Goal: Task Accomplishment & Management: Complete application form

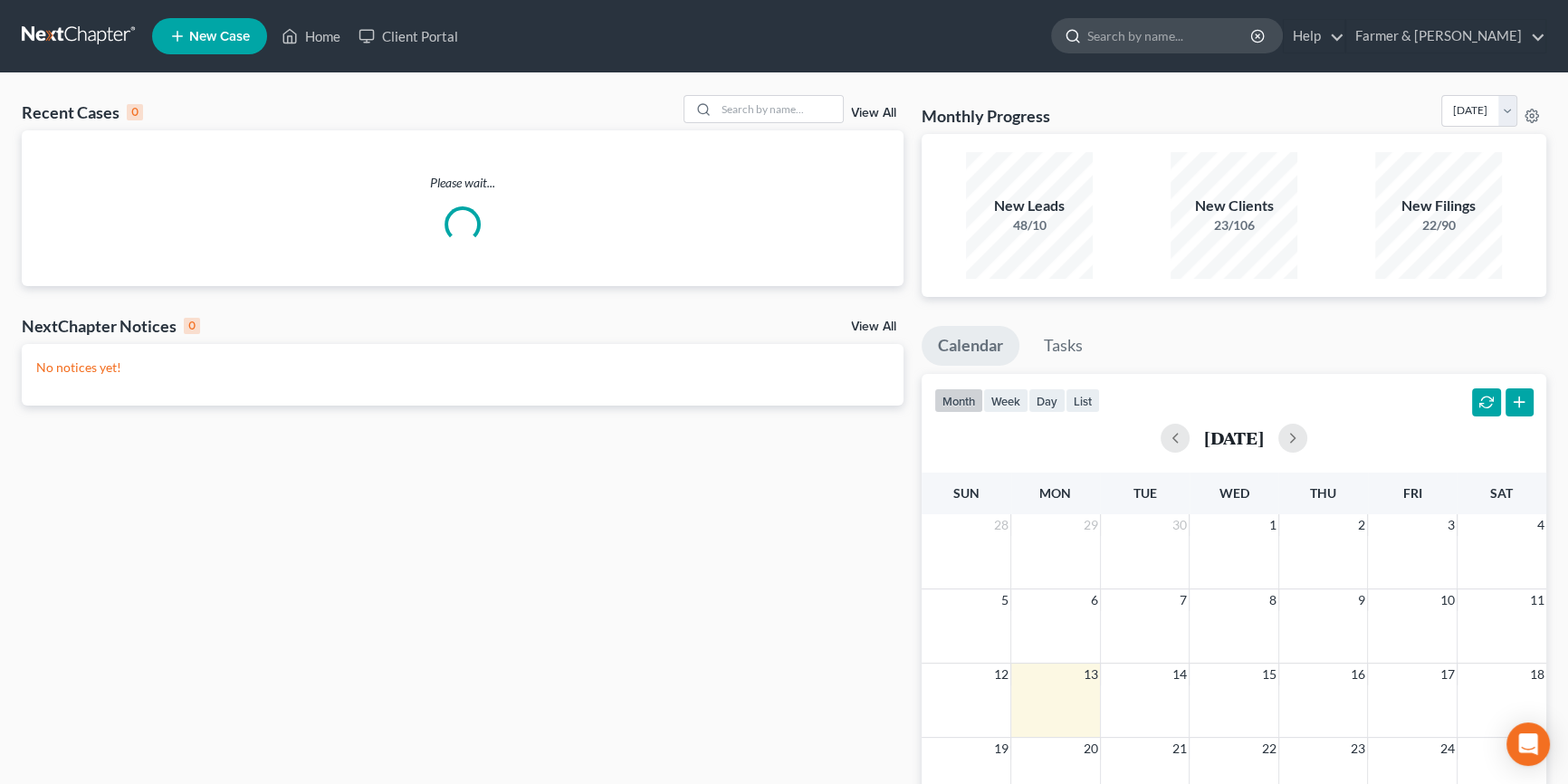
click at [1213, 35] on input "search" at bounding box center [1170, 36] width 166 height 33
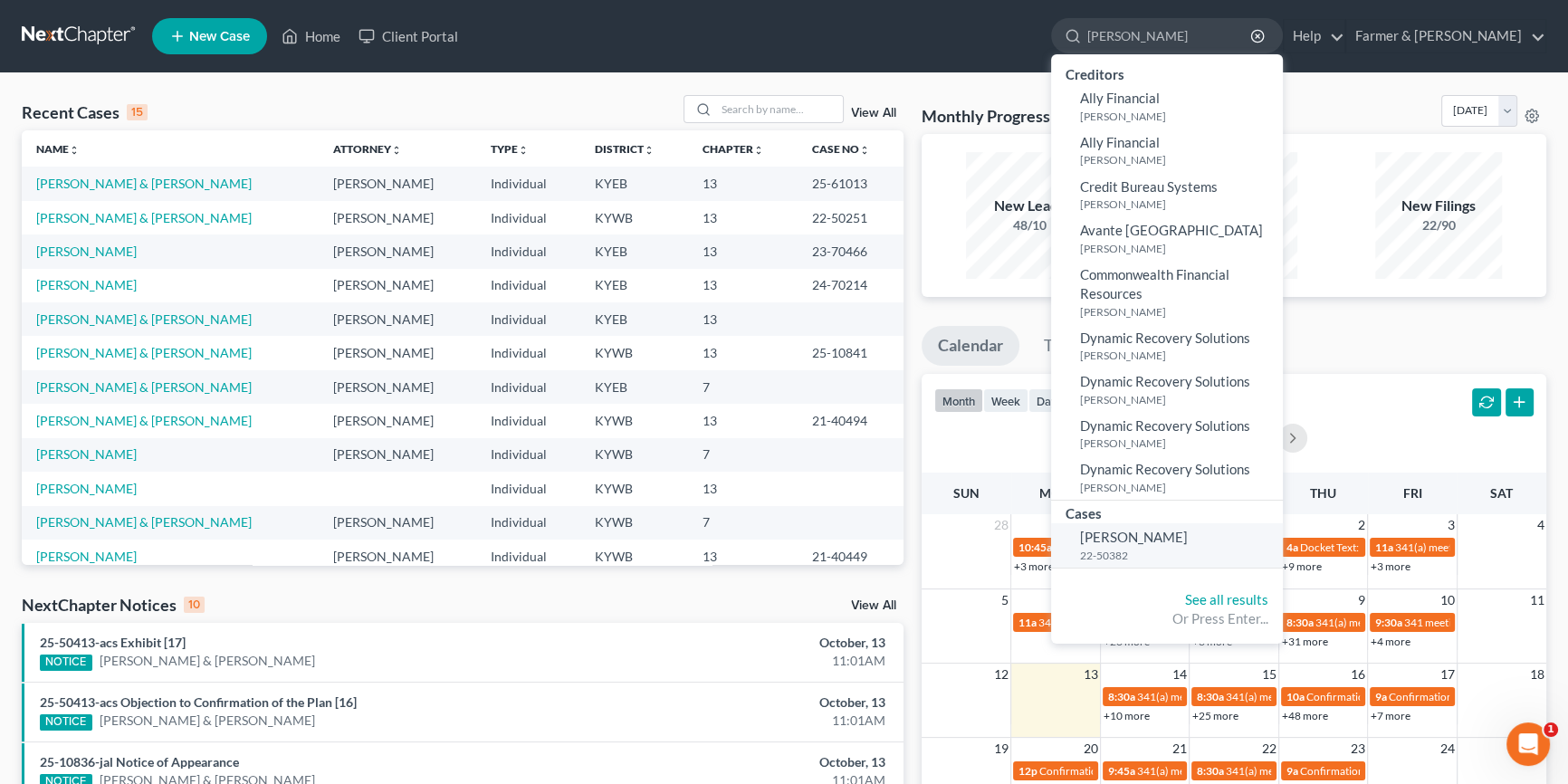
type input "[PERSON_NAME]"
click at [1179, 541] on span "[PERSON_NAME]" at bounding box center [1133, 536] width 108 height 17
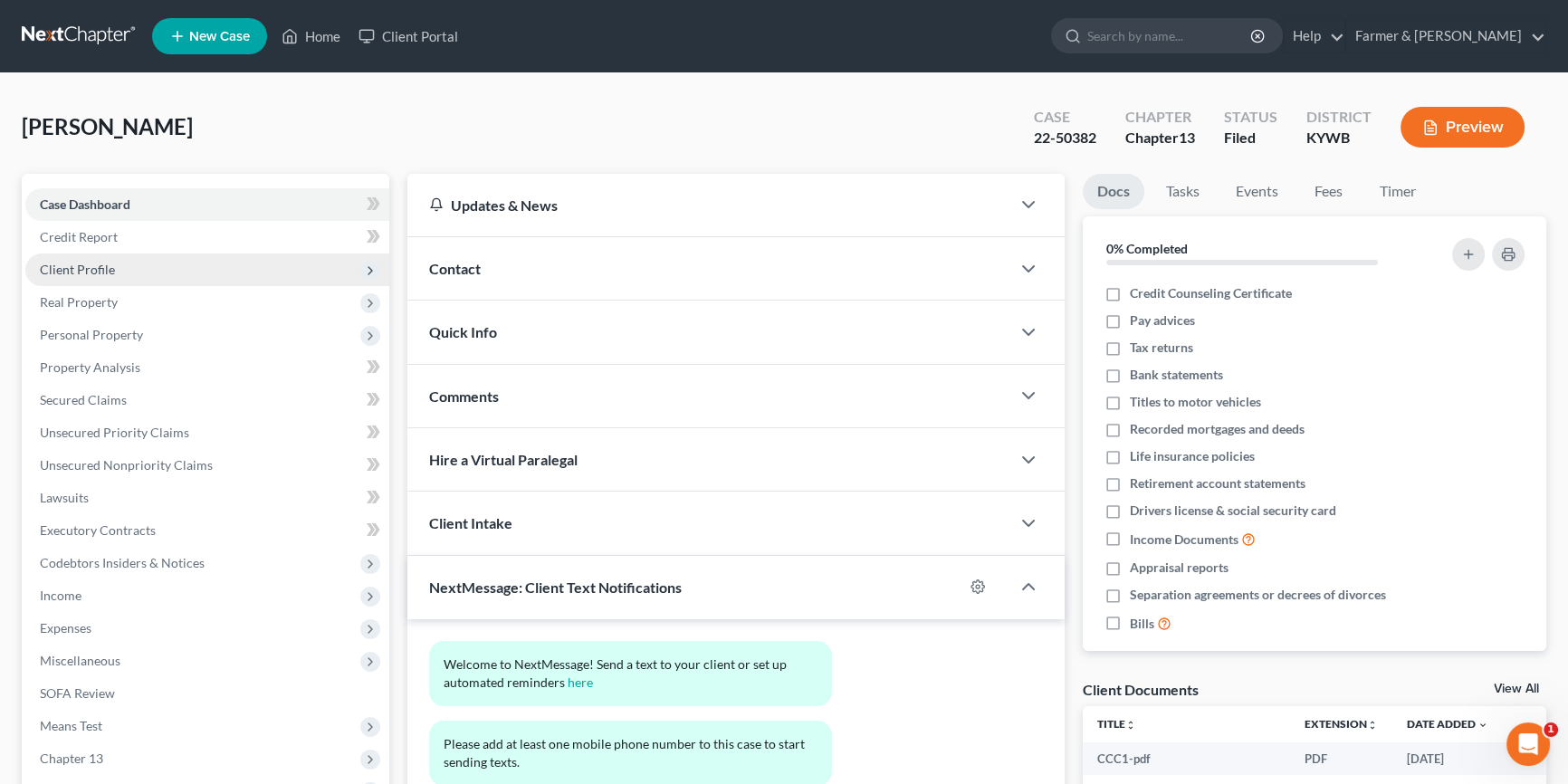
click at [176, 268] on span "Client Profile" at bounding box center [207, 269] width 364 height 32
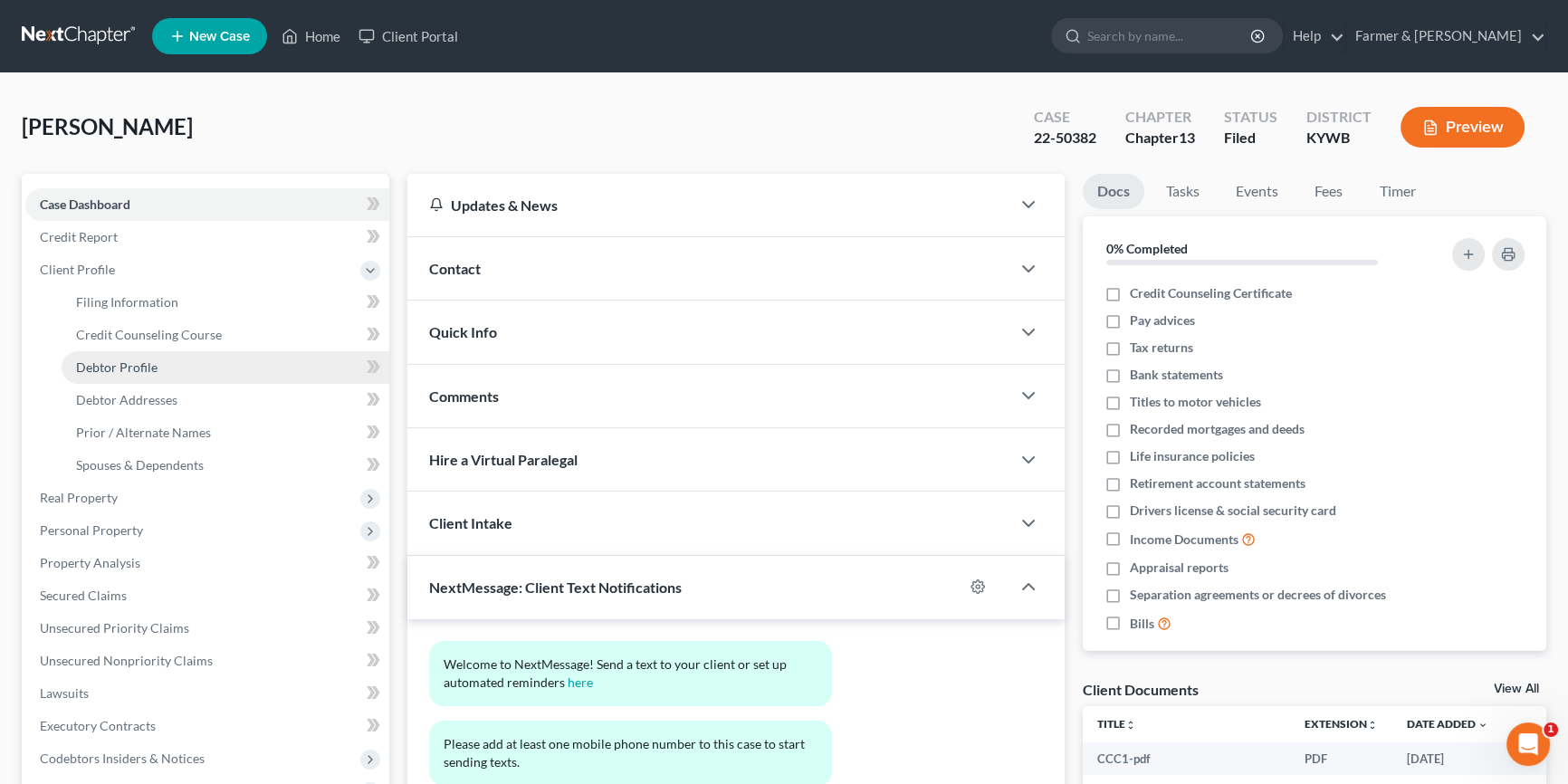
click at [166, 368] on link "Debtor Profile" at bounding box center [226, 367] width 328 height 32
select select "0"
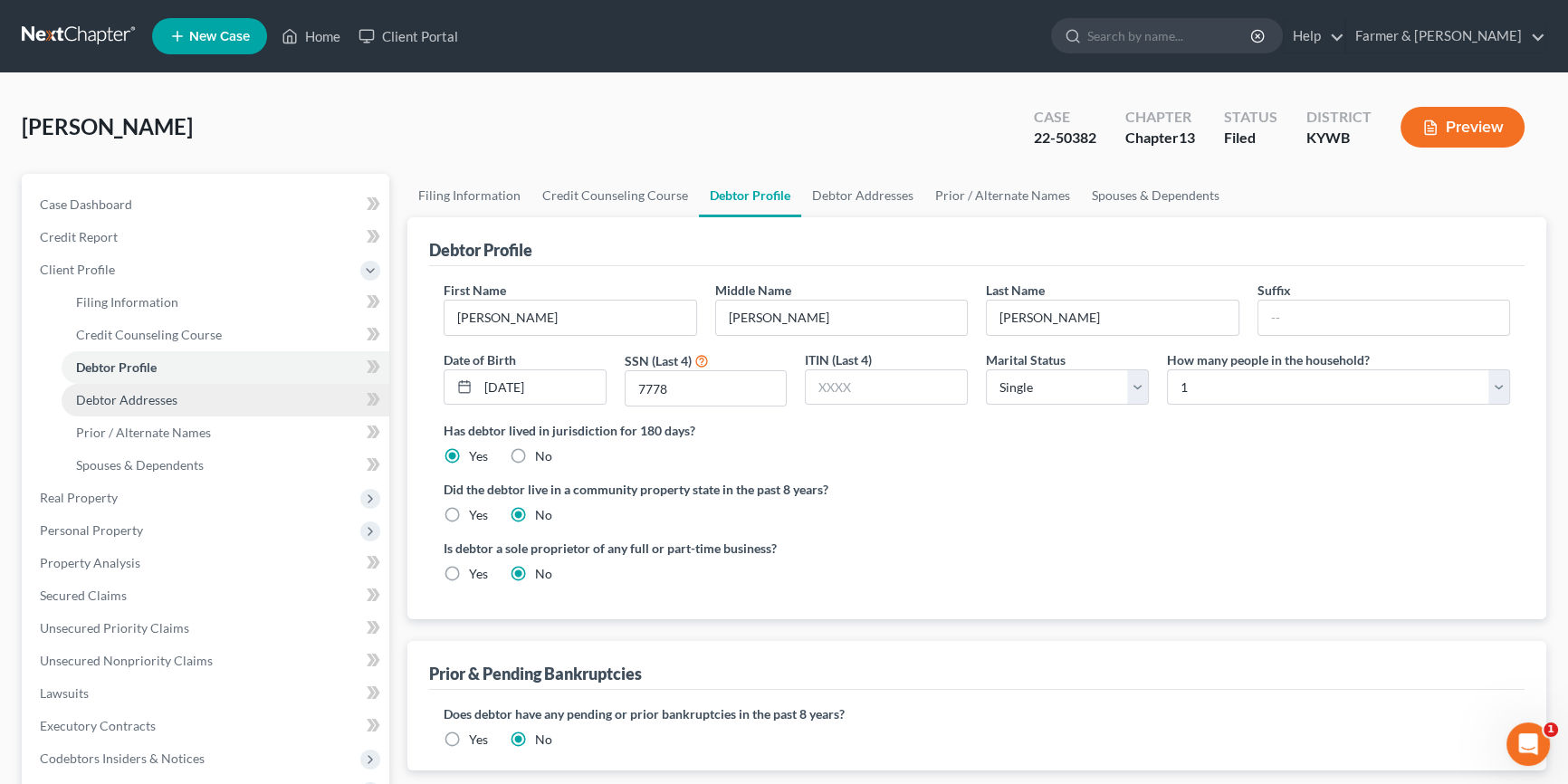
click at [171, 403] on span "Debtor Addresses" at bounding box center [127, 399] width 101 height 16
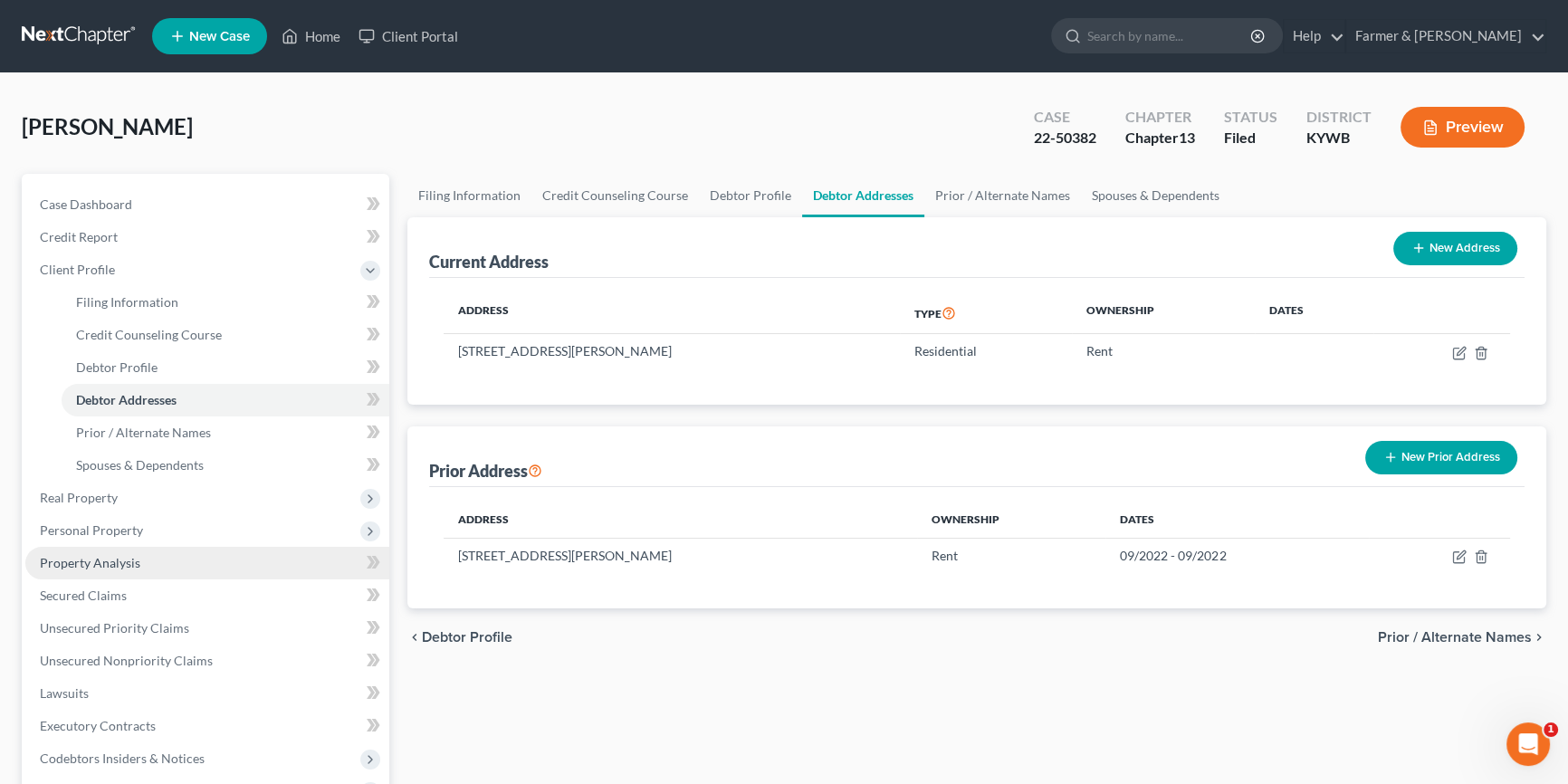
click at [136, 559] on span "Property Analysis" at bounding box center [89, 562] width 100 height 16
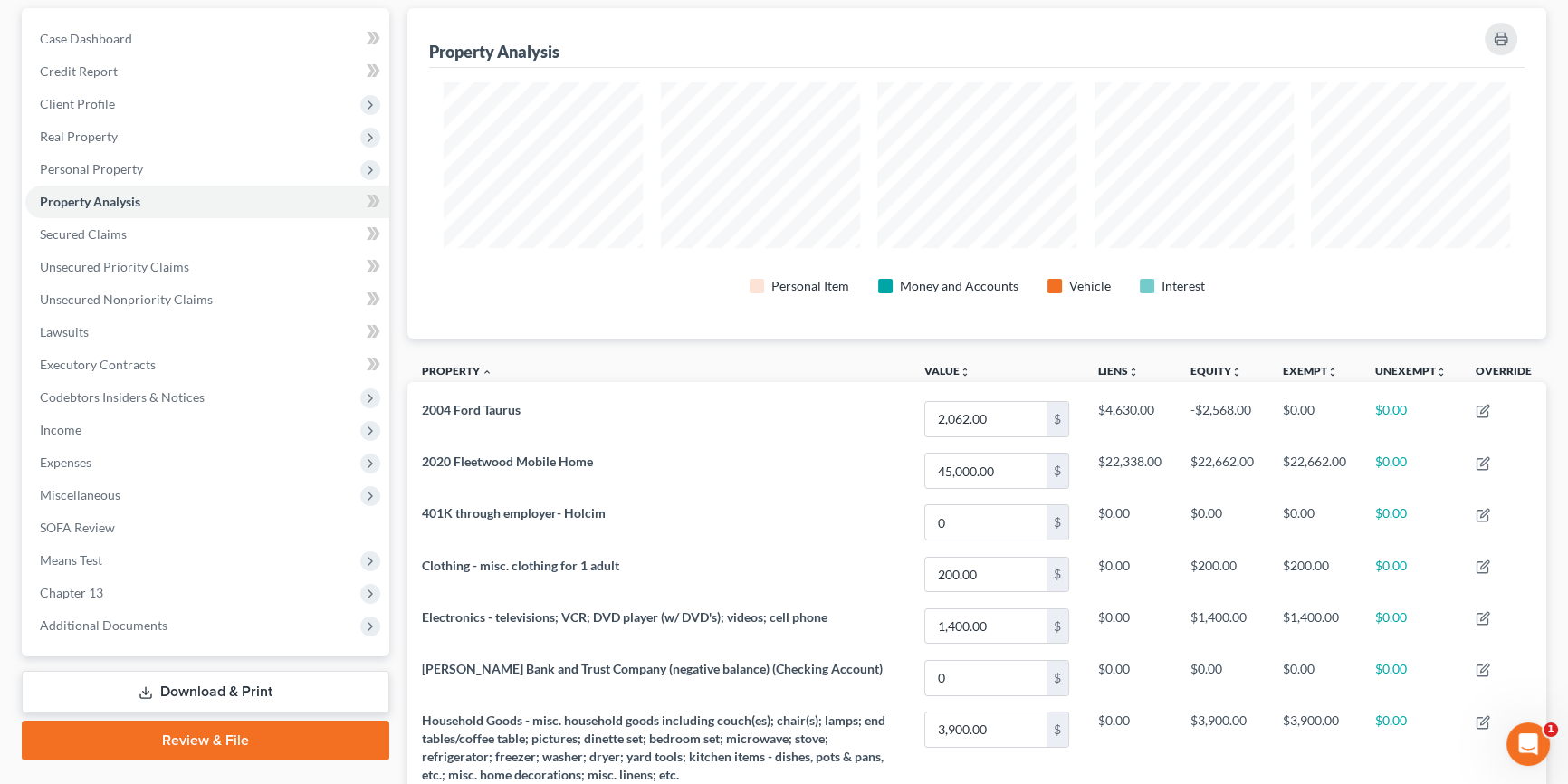
scroll to position [136, 0]
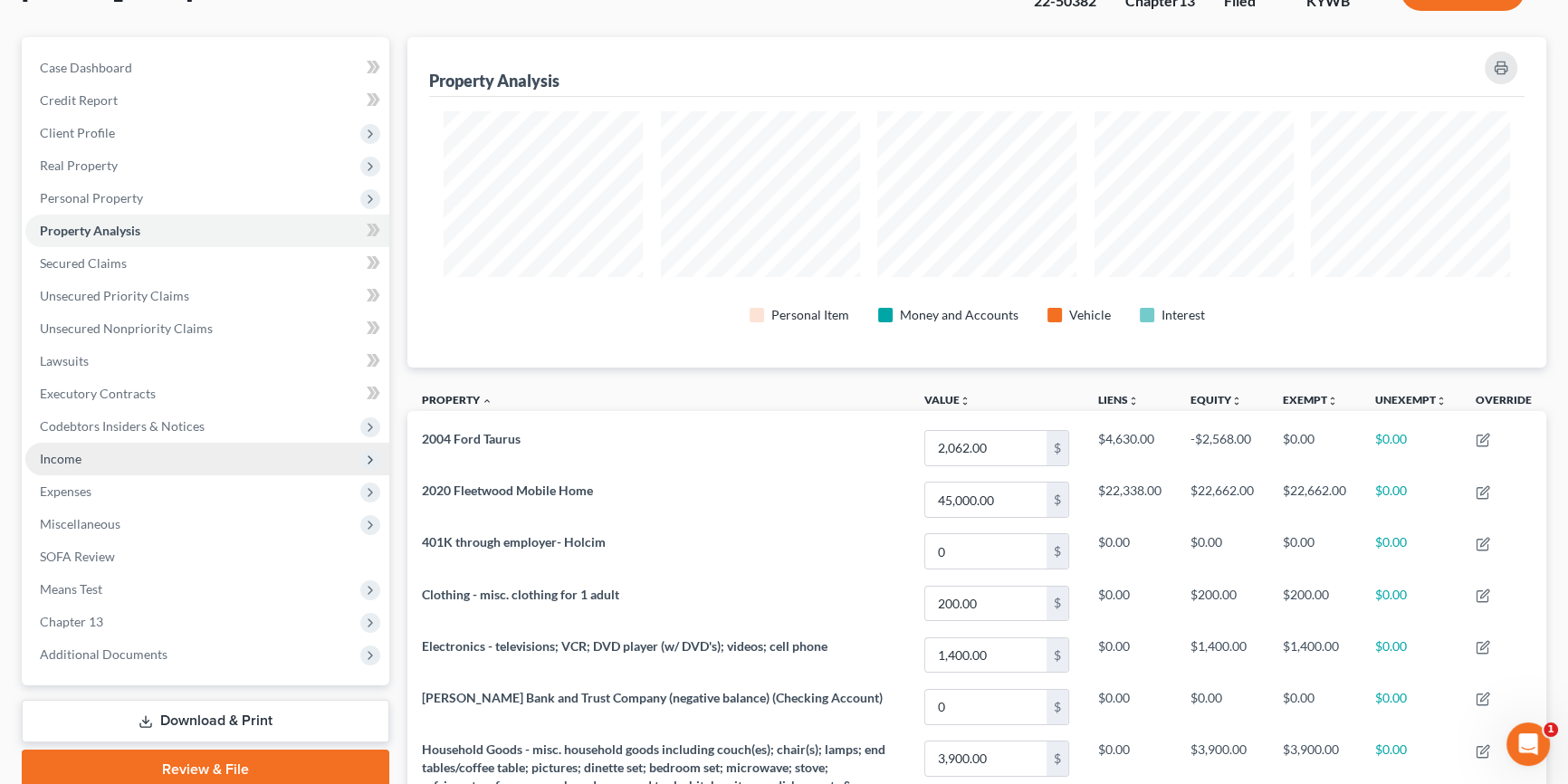
click at [163, 458] on span "Income" at bounding box center [207, 458] width 364 height 32
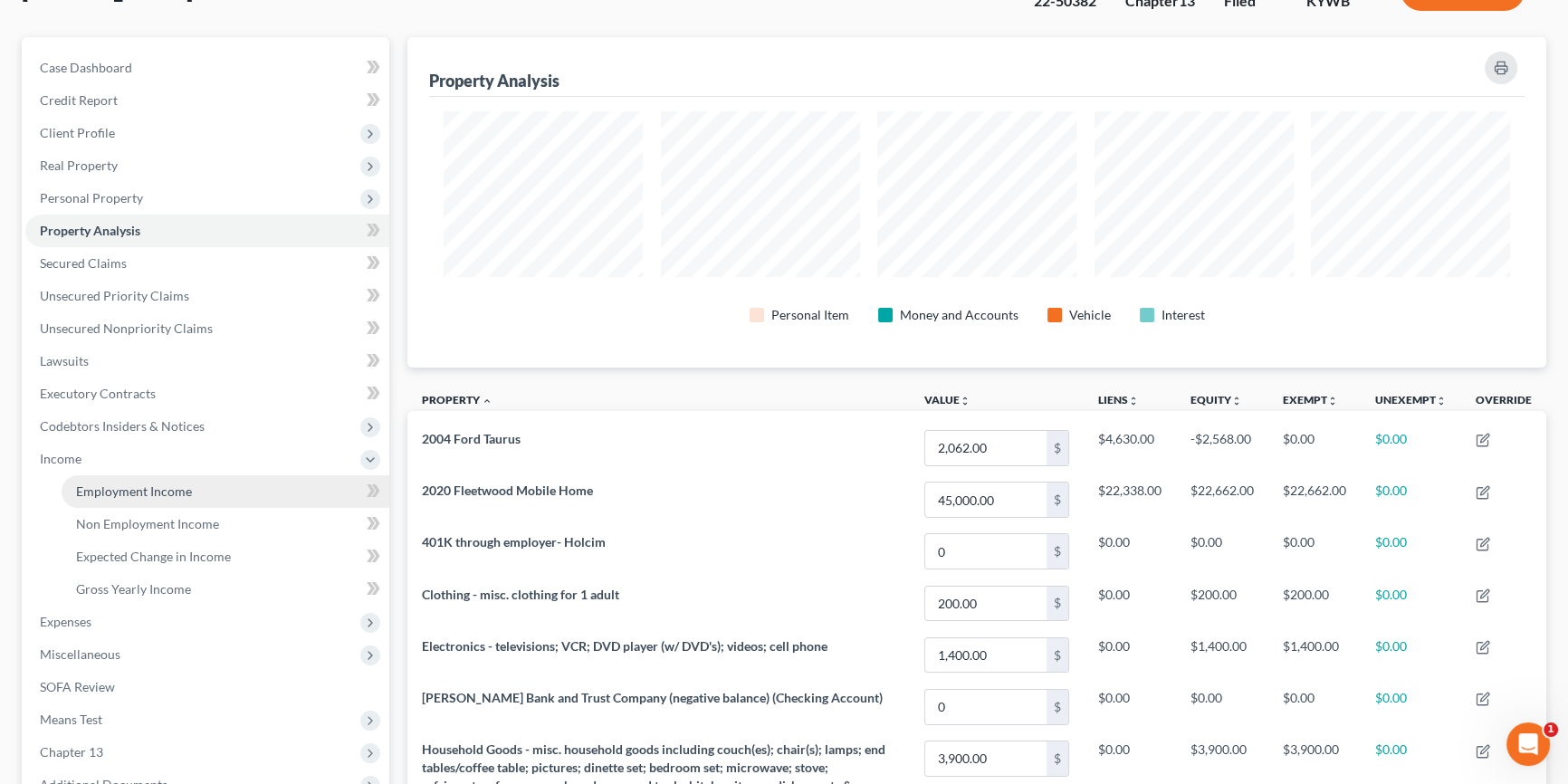
click at [164, 486] on span "Employment Income" at bounding box center [134, 490] width 116 height 16
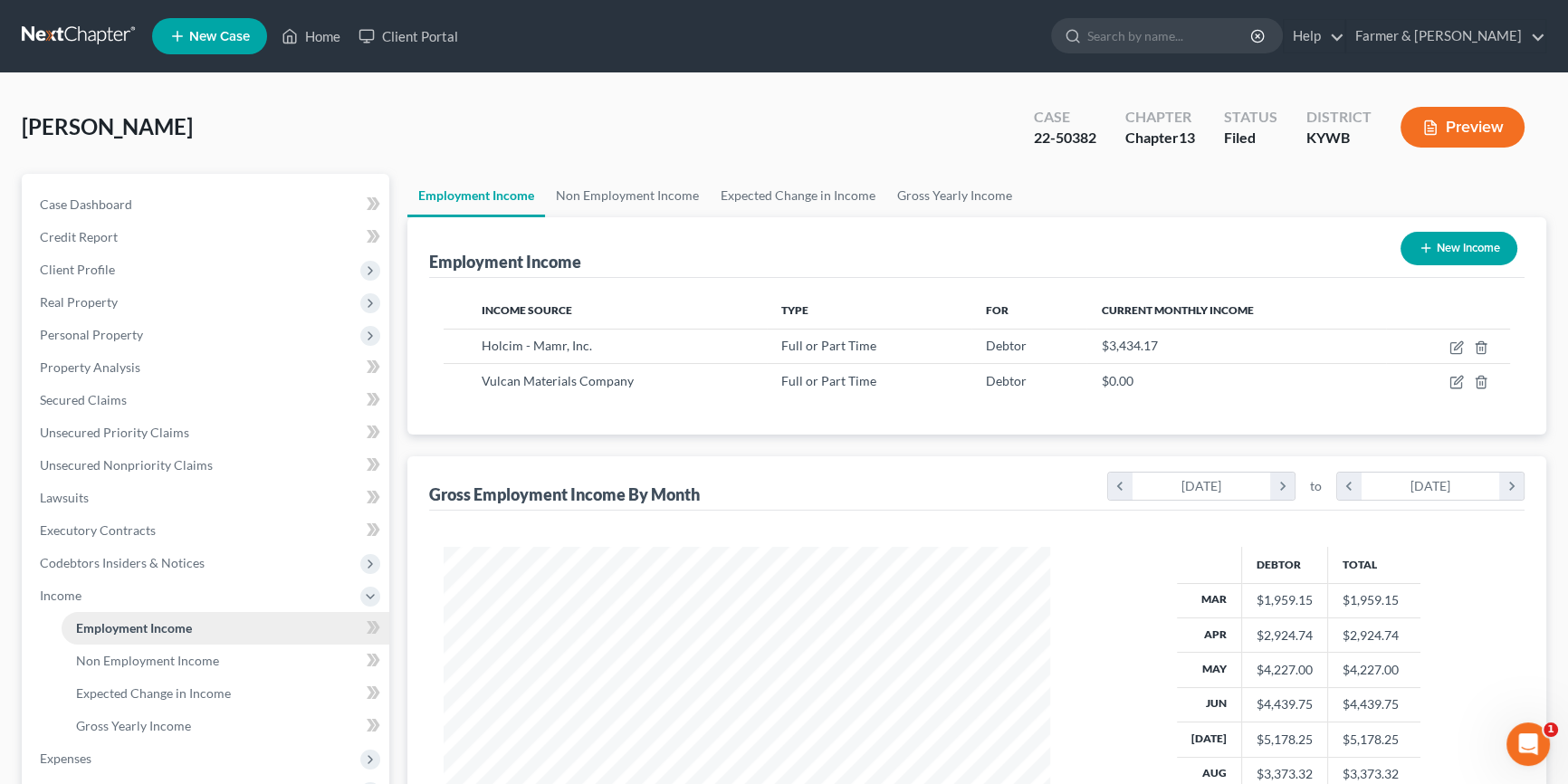
scroll to position [324, 643]
click at [161, 204] on link "Case Dashboard" at bounding box center [207, 204] width 364 height 32
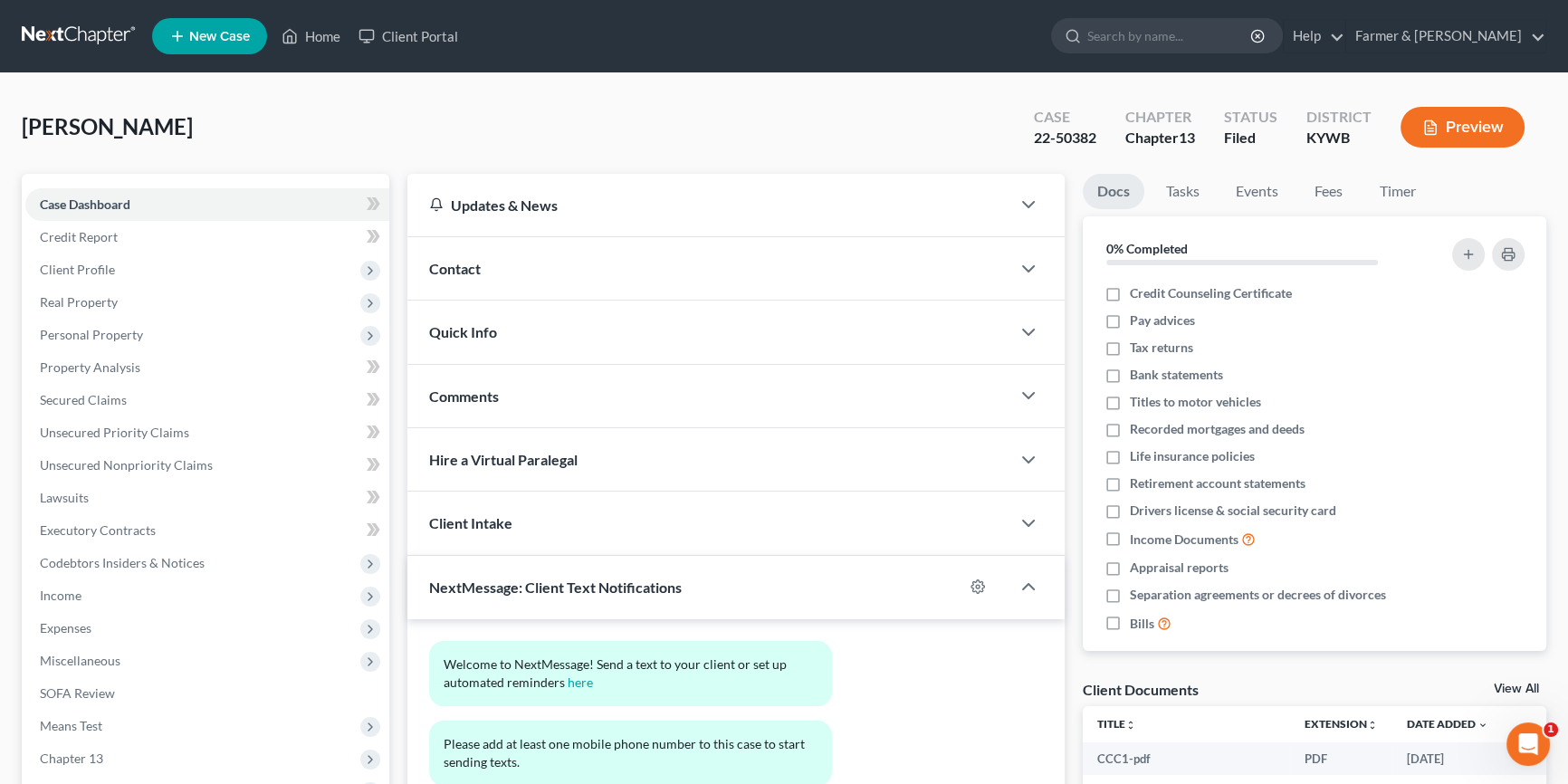
click at [80, 33] on link at bounding box center [80, 36] width 116 height 32
